Goal: Information Seeking & Learning: Understand process/instructions

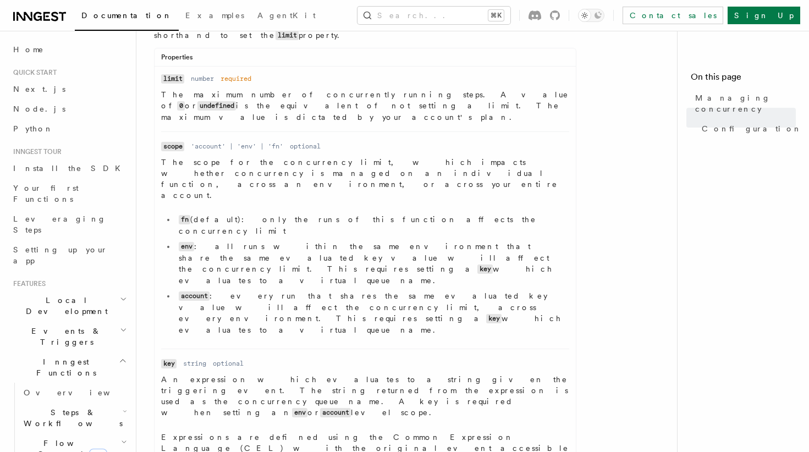
scroll to position [547, 0]
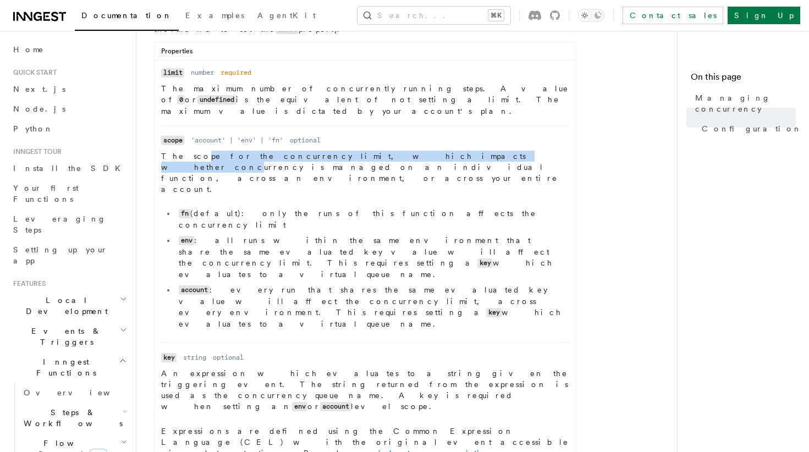
drag, startPoint x: 186, startPoint y: 137, endPoint x: 385, endPoint y: 137, distance: 198.6
click at [384, 151] on p "The scope for the concurrency limit, which impacts whether concurrency is manag…" at bounding box center [365, 173] width 408 height 44
click at [385, 151] on p "The scope for the concurrency limit, which impacts whether concurrency is manag…" at bounding box center [365, 173] width 408 height 44
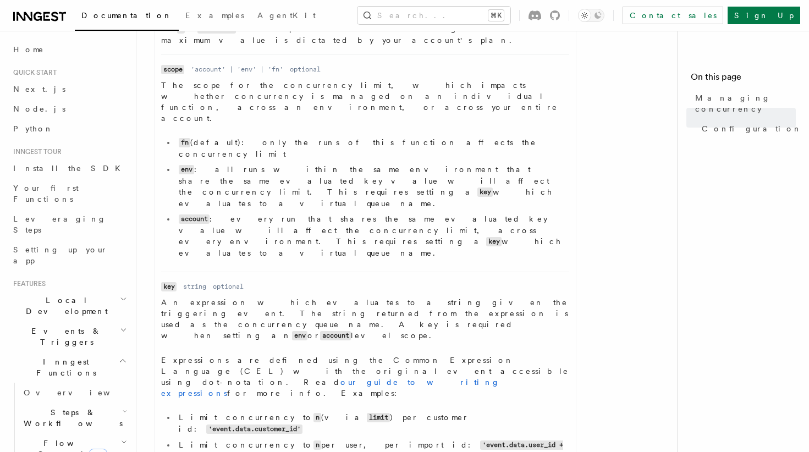
scroll to position [619, 0]
drag, startPoint x: 247, startPoint y: 151, endPoint x: 476, endPoint y: 151, distance: 229.4
click at [478, 213] on li "account : every run that shares the same evaluated key value will affect the co…" at bounding box center [373, 235] width 394 height 45
click at [476, 213] on li "account : every run that shares the same evaluated key value will affect the co…" at bounding box center [373, 235] width 394 height 45
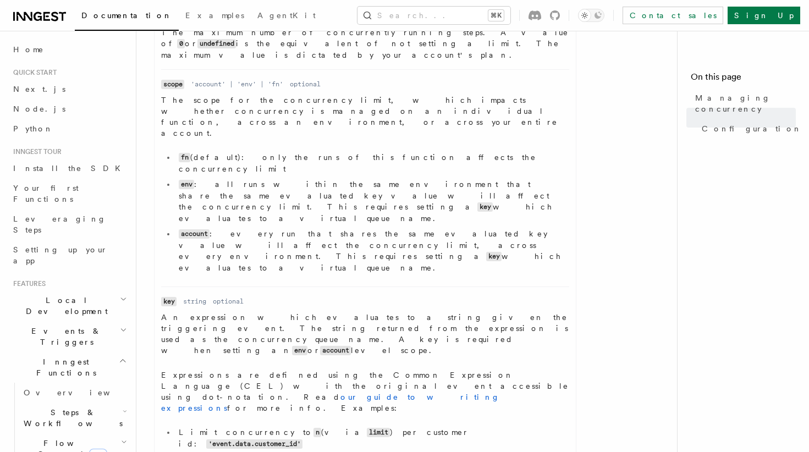
scroll to position [601, 0]
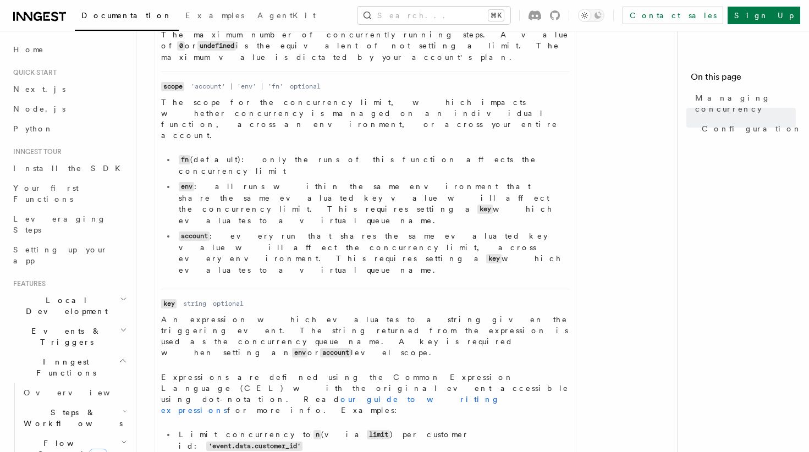
drag, startPoint x: 167, startPoint y: 75, endPoint x: 301, endPoint y: 75, distance: 133.7
click at [300, 81] on dl "Name scope Type 'account' | 'env' | 'fn' Required optional Description The scop…" at bounding box center [365, 180] width 408 height 199
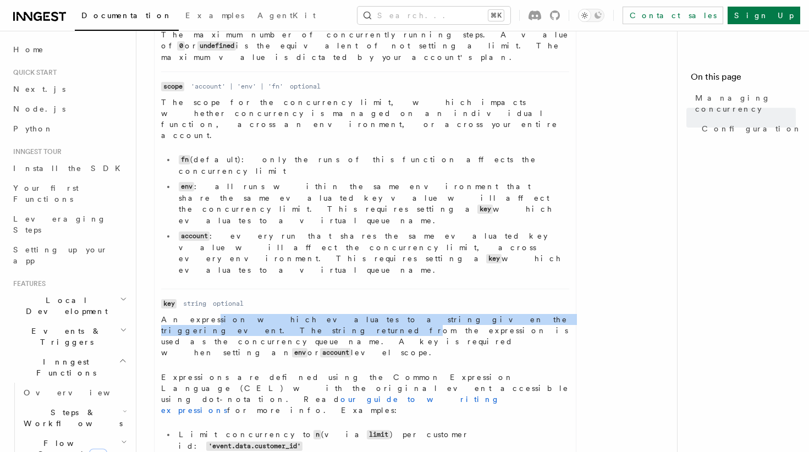
drag, startPoint x: 195, startPoint y: 224, endPoint x: 467, endPoint y: 224, distance: 271.8
click at [467, 314] on p "An expression which evaluates to a string given the triggering event. The strin…" at bounding box center [365, 336] width 408 height 45
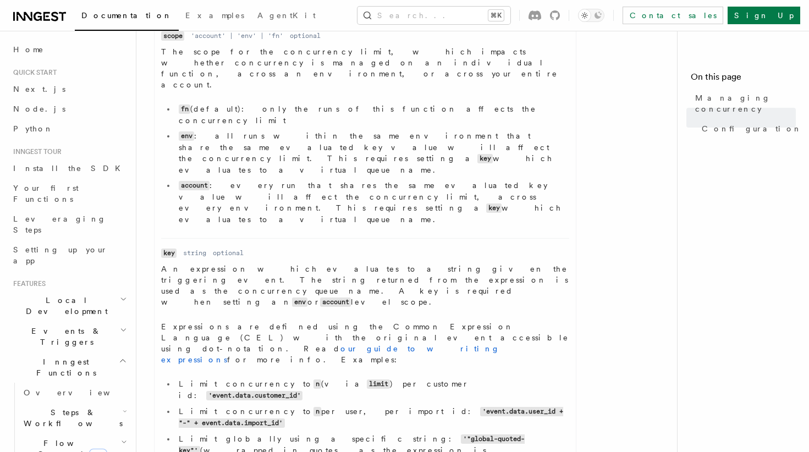
scroll to position [661, 0]
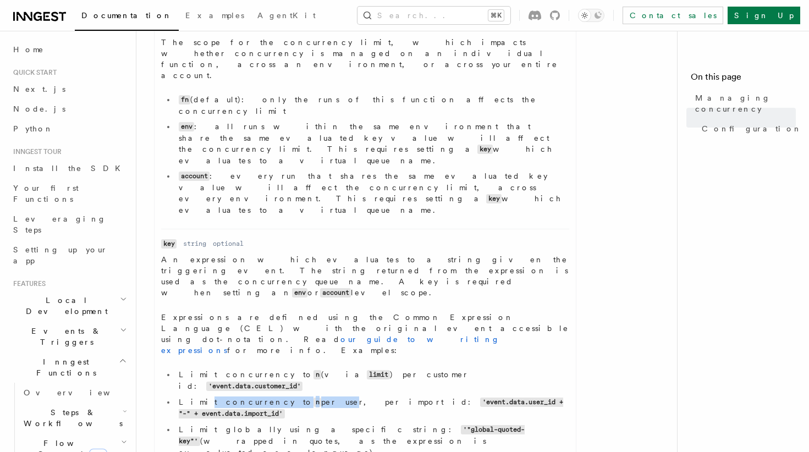
drag, startPoint x: 193, startPoint y: 251, endPoint x: 291, endPoint y: 251, distance: 98.5
click at [288, 397] on li "Limit concurrency to n per user, per import id: 'event.data.user_id + "-" + eve…" at bounding box center [373, 408] width 394 height 23
click at [291, 397] on li "Limit concurrency to n per user, per import id: 'event.data.user_id + "-" + eve…" at bounding box center [373, 408] width 394 height 23
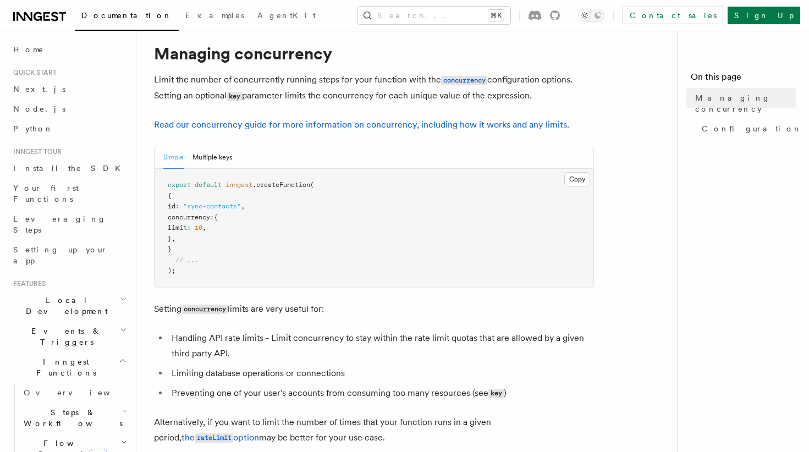
scroll to position [0, 0]
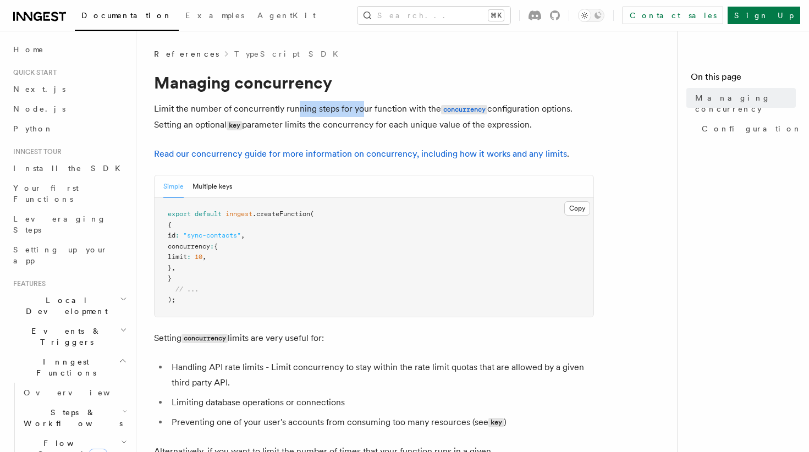
drag, startPoint x: 296, startPoint y: 114, endPoint x: 390, endPoint y: 114, distance: 94.1
click at [380, 114] on p "Limit the number of concurrently running steps for your function with the concu…" at bounding box center [374, 117] width 440 height 32
click at [409, 157] on link "Read our concurrency guide for more information on concurrency, including how i…" at bounding box center [360, 154] width 413 height 10
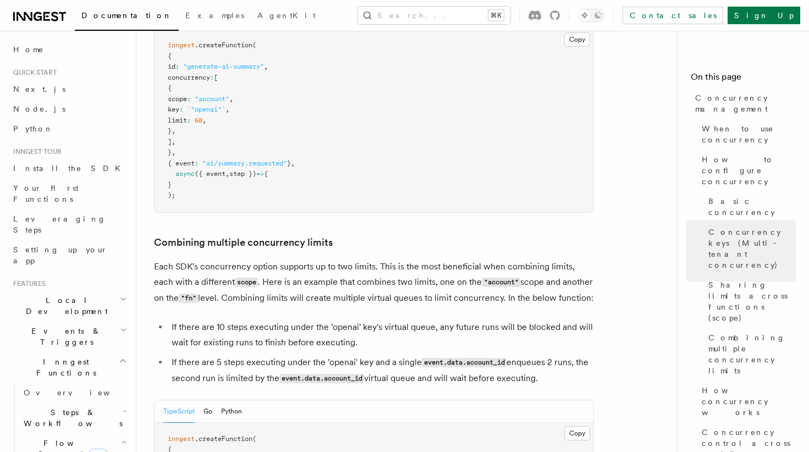
scroll to position [1536, 0]
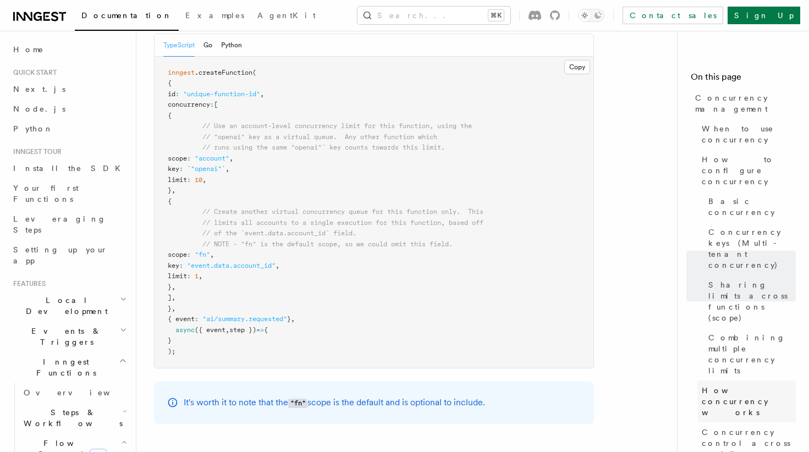
click at [768, 385] on span "How concurrency works" at bounding box center [749, 401] width 94 height 33
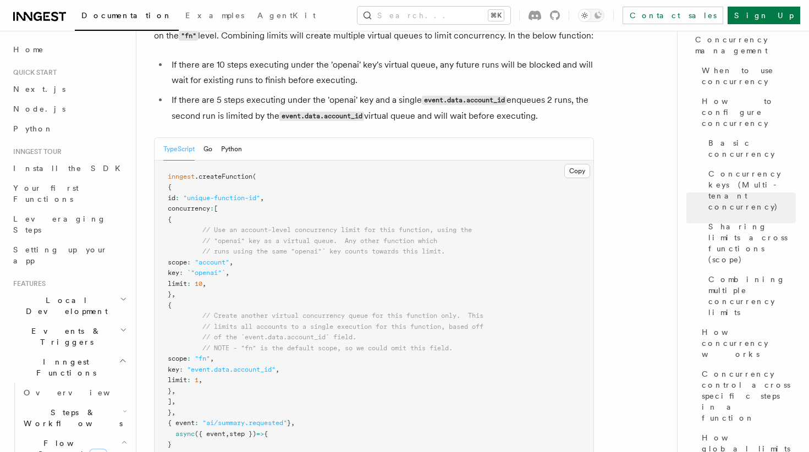
scroll to position [1783, 0]
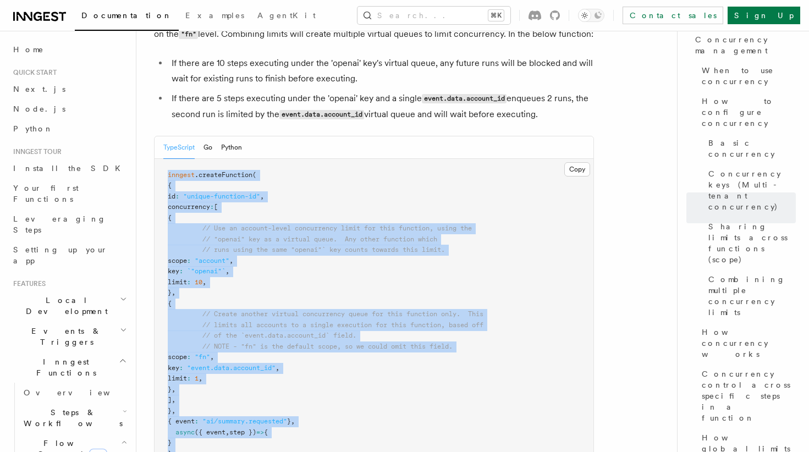
drag, startPoint x: 168, startPoint y: 132, endPoint x: 212, endPoint y: 408, distance: 279.1
click at [212, 408] on pre "inngest .createFunction ( { id : "unique-function-id" , concurrency : [ { // Us…" at bounding box center [374, 315] width 439 height 312
copy code "inngest .createFunction ( { id : "unique-function-id" , concurrency : [ { // Us…"
click at [436, 334] on pre "inngest .createFunction ( { id : "unique-function-id" , concurrency : [ { // Us…" at bounding box center [374, 315] width 439 height 312
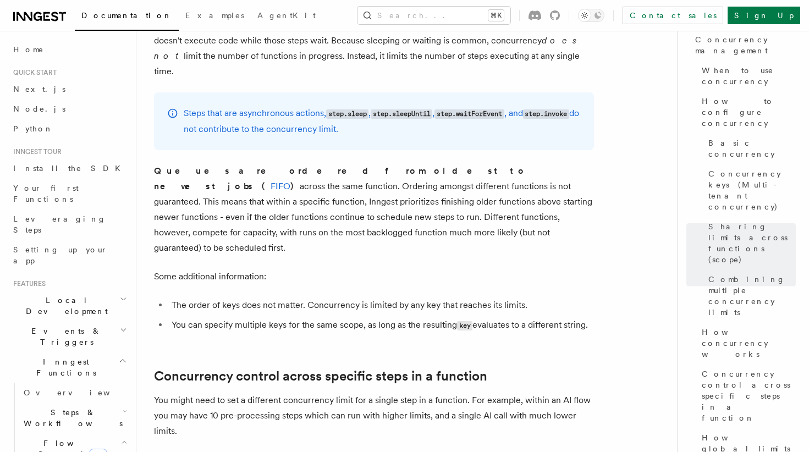
scroll to position [2442, 0]
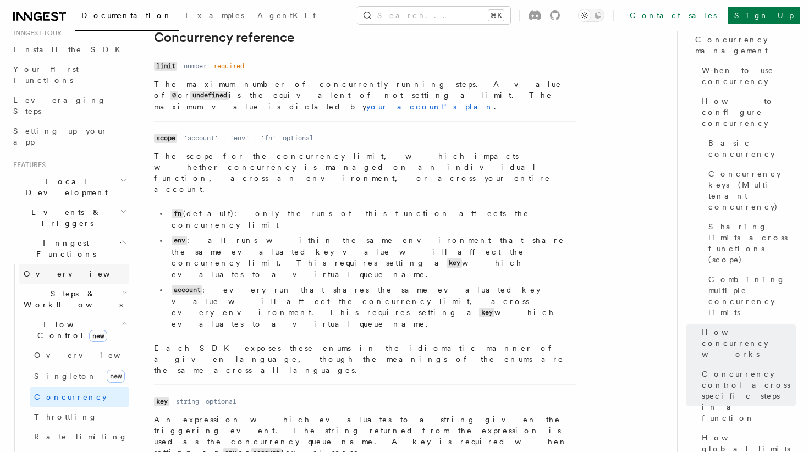
scroll to position [129, 0]
